Goal: Use online tool/utility: Utilize a website feature to perform a specific function

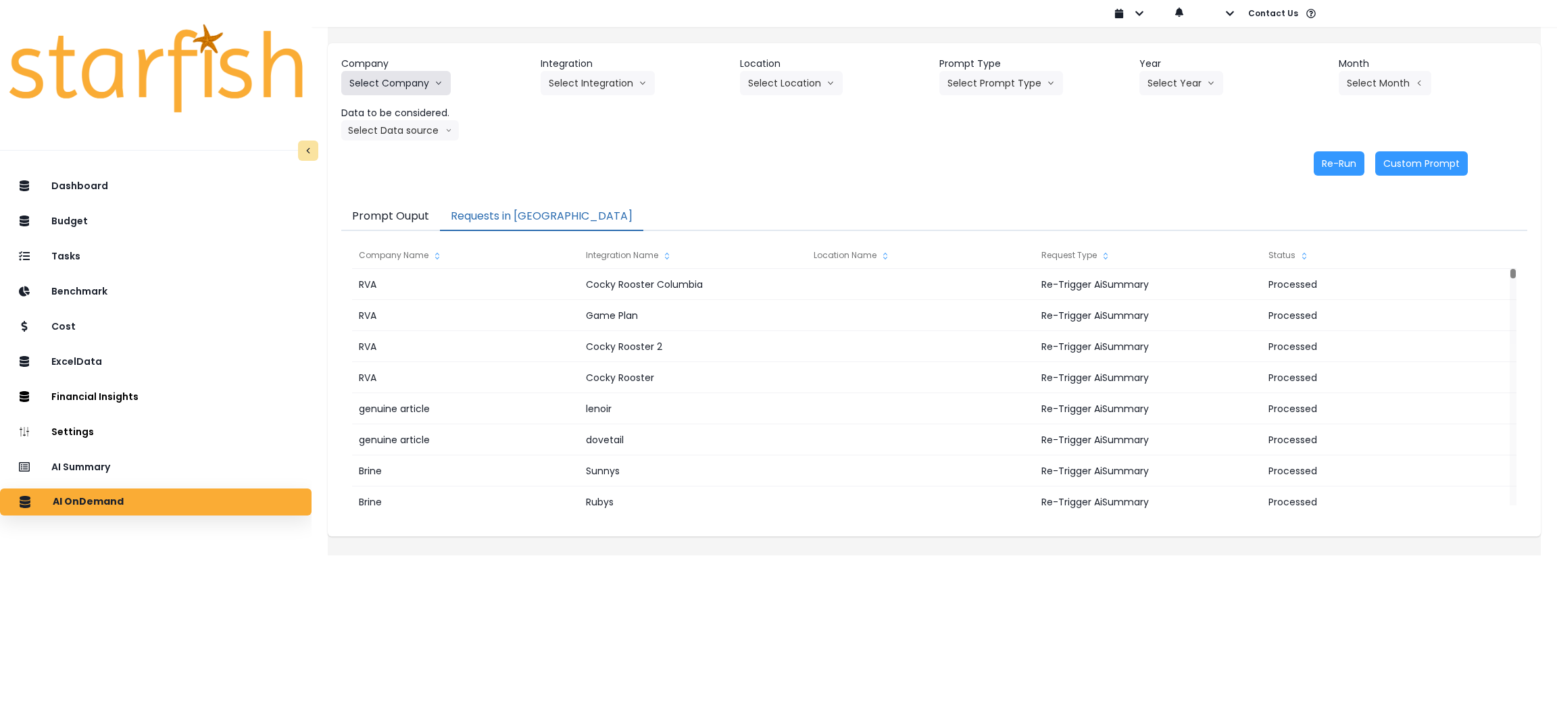
click at [421, 74] on button "Select Company" at bounding box center [395, 83] width 109 height 24
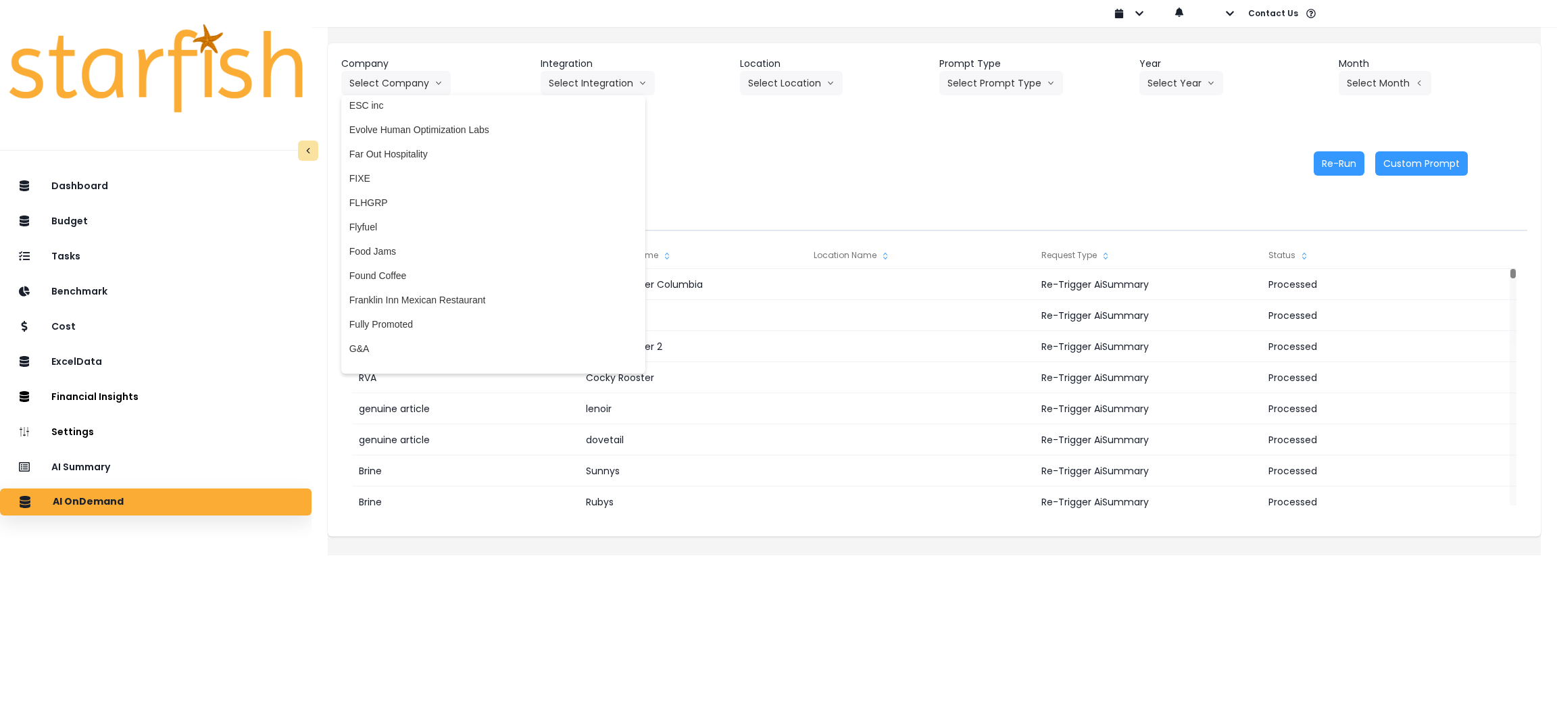
scroll to position [1317, 0]
click at [463, 162] on li "Far Out Hospitality" at bounding box center [493, 157] width 304 height 24
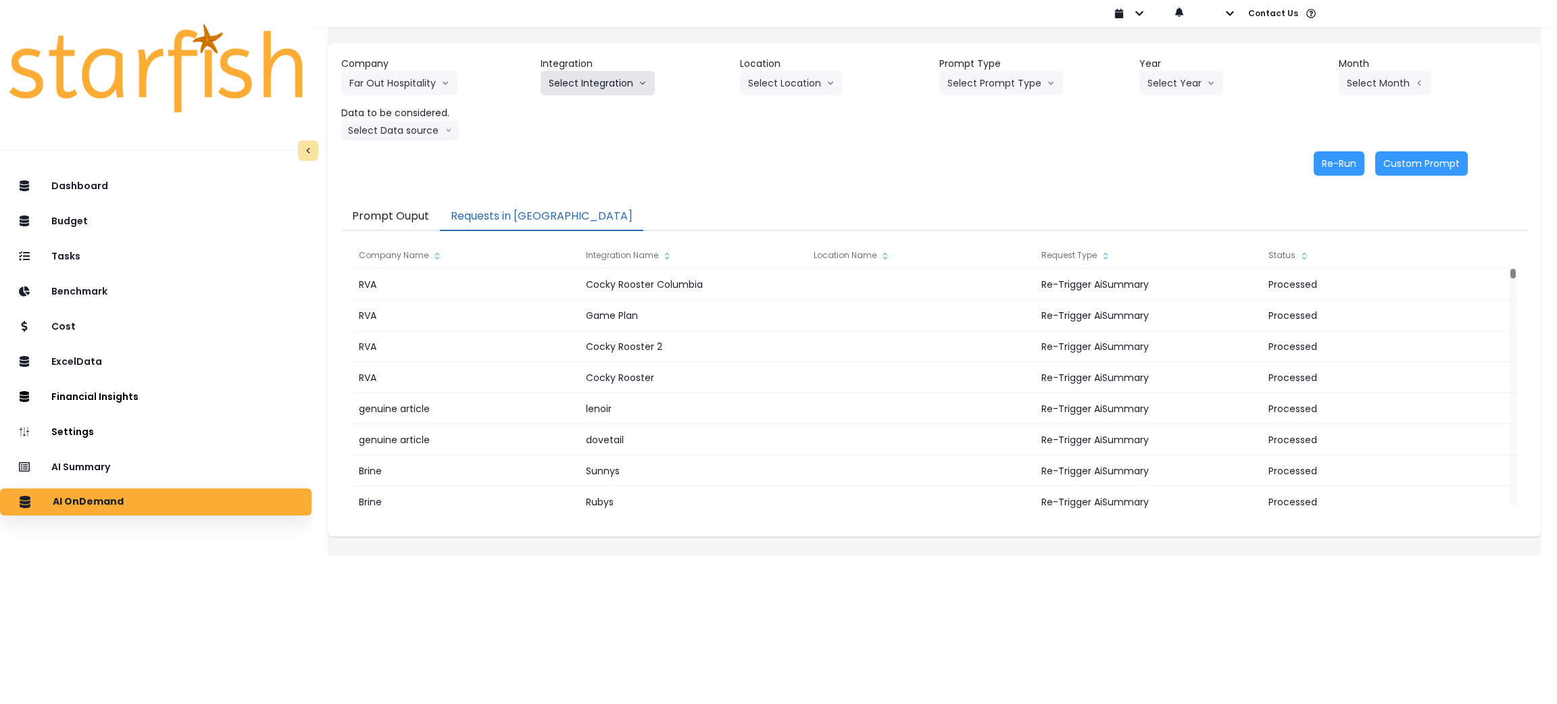
click at [619, 76] on button "Select Integration" at bounding box center [598, 83] width 114 height 24
click at [571, 114] on span "R365" at bounding box center [560, 112] width 22 height 14
click at [1005, 91] on button "Select Prompt Type" at bounding box center [1001, 83] width 124 height 24
click at [980, 186] on span "Monthly Summary" at bounding box center [985, 185] width 76 height 14
click at [1145, 75] on button "Select Year" at bounding box center [1181, 83] width 84 height 24
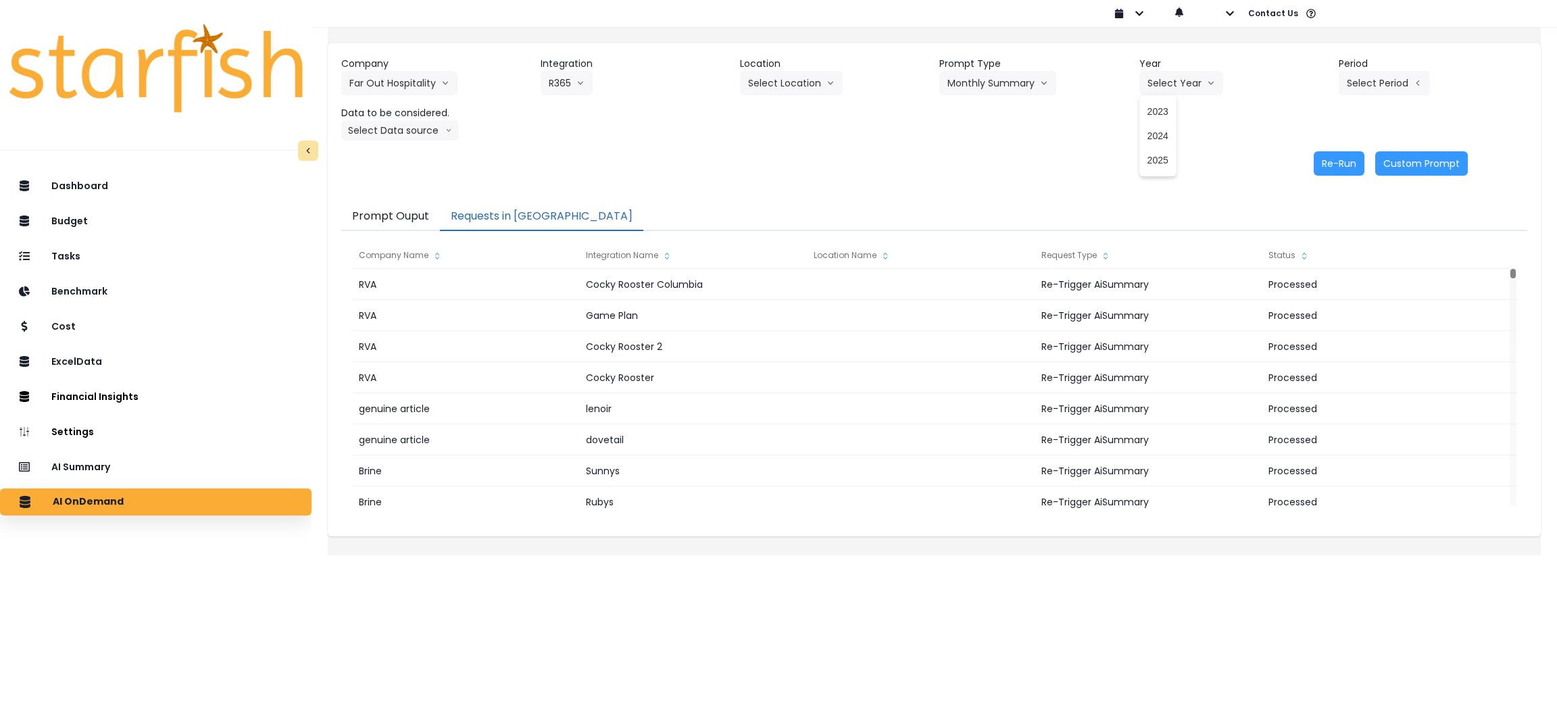
click at [1132, 151] on div "Re-Run Custom Prompt" at bounding box center [904, 163] width 1126 height 24
click at [1176, 75] on button "Select Year" at bounding box center [1181, 83] width 84 height 24
click at [1147, 165] on span "2025" at bounding box center [1157, 160] width 21 height 14
click at [1365, 88] on button "Select Period" at bounding box center [1384, 83] width 91 height 24
click at [1314, 277] on span "P9" at bounding box center [1322, 282] width 17 height 14
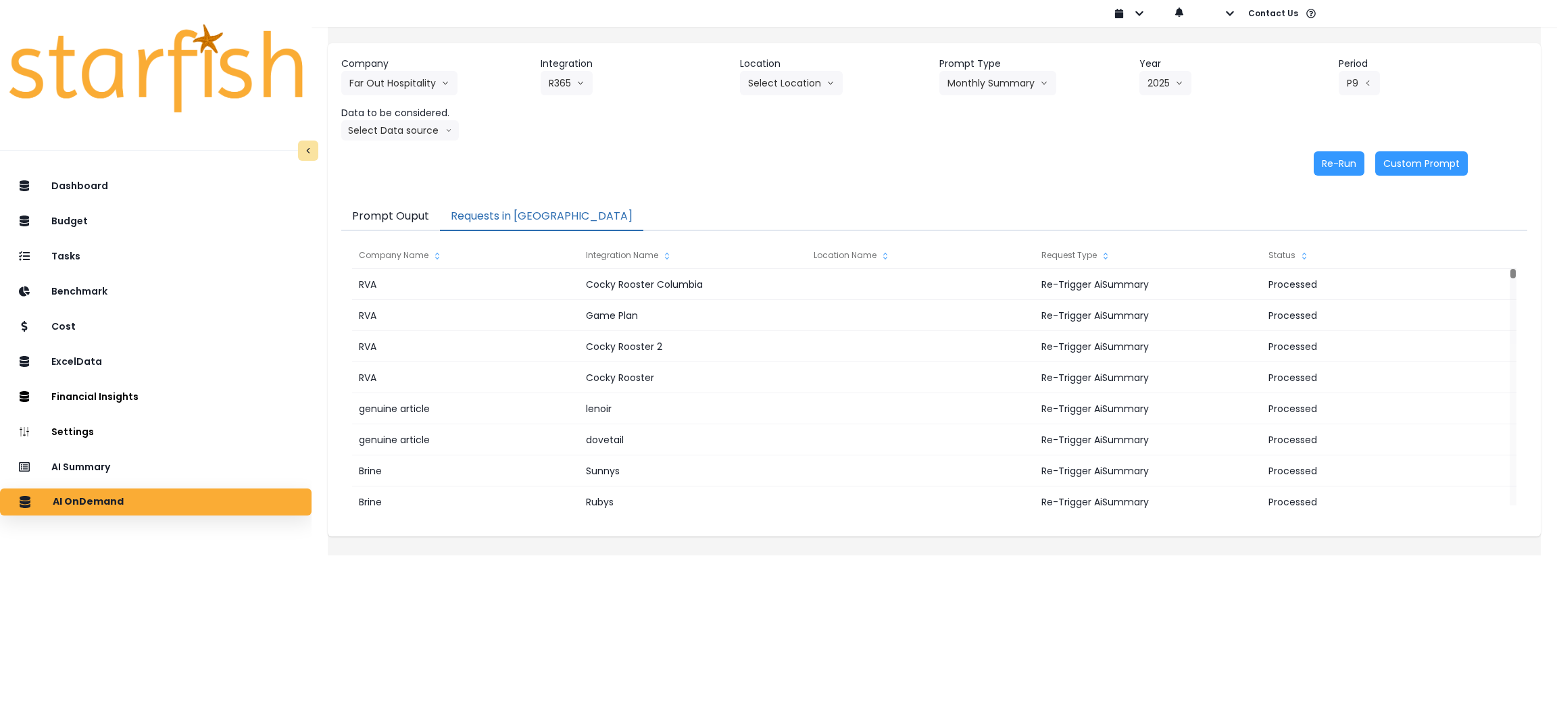
click at [728, 169] on div "Re-Run Custom Prompt" at bounding box center [904, 163] width 1126 height 24
click at [411, 128] on button "Select Data source" at bounding box center [400, 130] width 118 height 20
click at [395, 180] on span "Location Analysis" at bounding box center [394, 181] width 90 height 14
click at [1328, 161] on button "Re-Run" at bounding box center [1339, 163] width 51 height 24
click at [484, 227] on button "Requests in [GEOGRAPHIC_DATA]" at bounding box center [541, 217] width 203 height 28
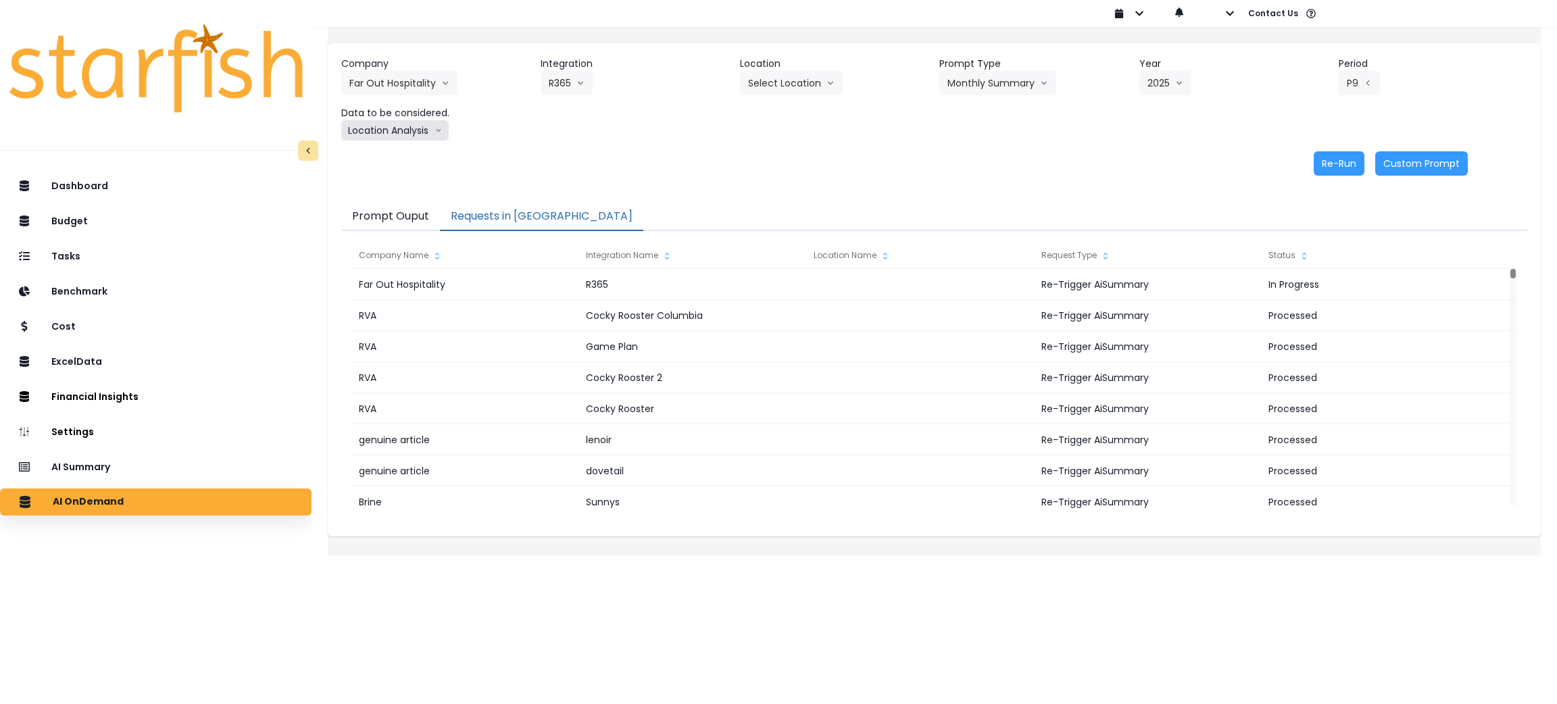
click at [412, 135] on button "Location Analysis" at bounding box center [394, 130] width 107 height 20
click at [410, 150] on span "Comparison overtime" at bounding box center [394, 157] width 90 height 14
click at [1339, 165] on button "Re-Run" at bounding box center [1339, 163] width 51 height 24
click at [968, 170] on div "Re-Run Custom Prompt" at bounding box center [904, 163] width 1126 height 24
